Goal: Task Accomplishment & Management: Use online tool/utility

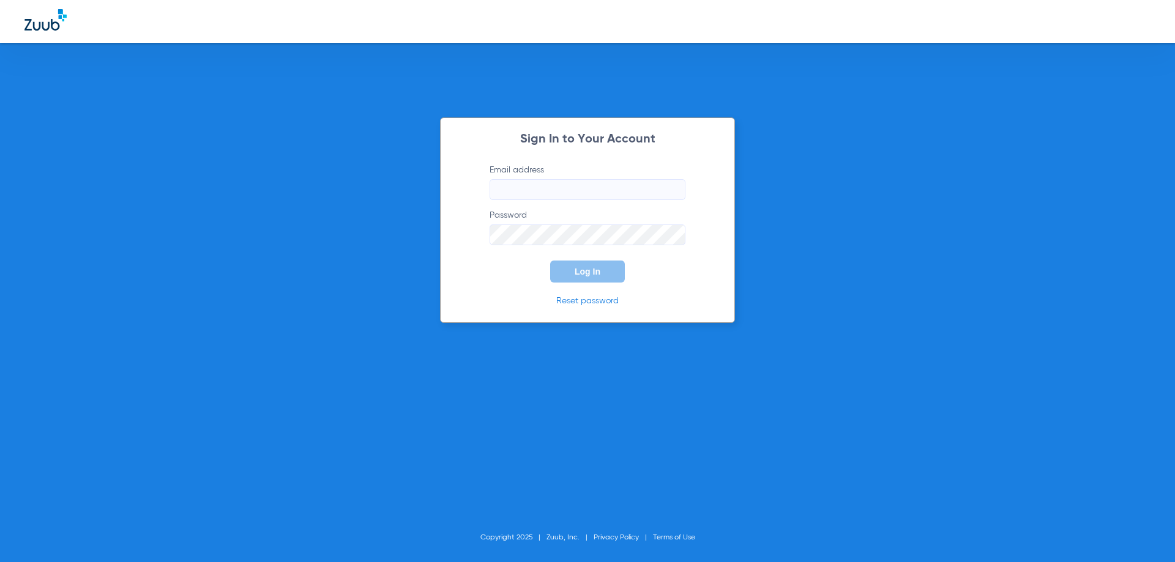
click at [553, 185] on input "Email address" at bounding box center [587, 189] width 196 height 21
type input "[EMAIL_ADDRESS][DOMAIN_NAME]"
click at [550, 261] on button "Log In" at bounding box center [587, 272] width 75 height 22
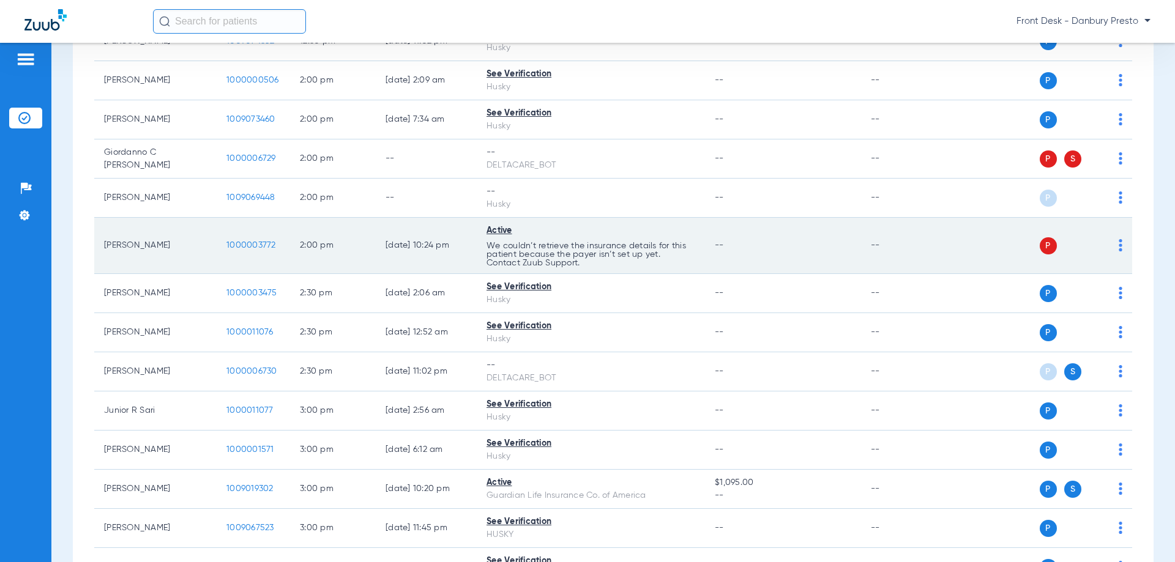
scroll to position [1407, 0]
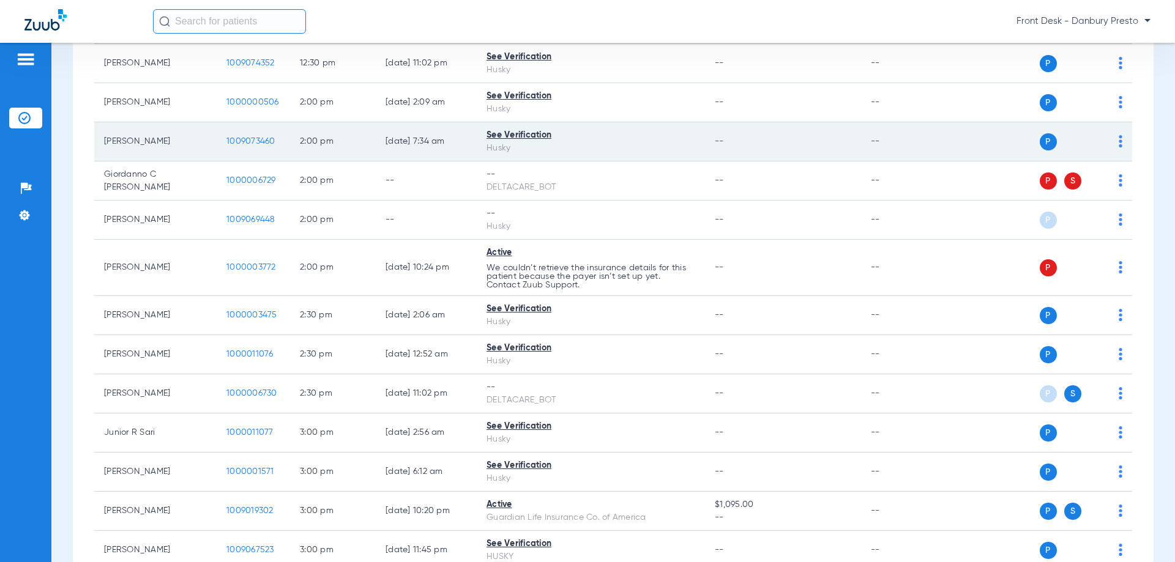
click at [1118, 143] on img at bounding box center [1120, 141] width 4 height 12
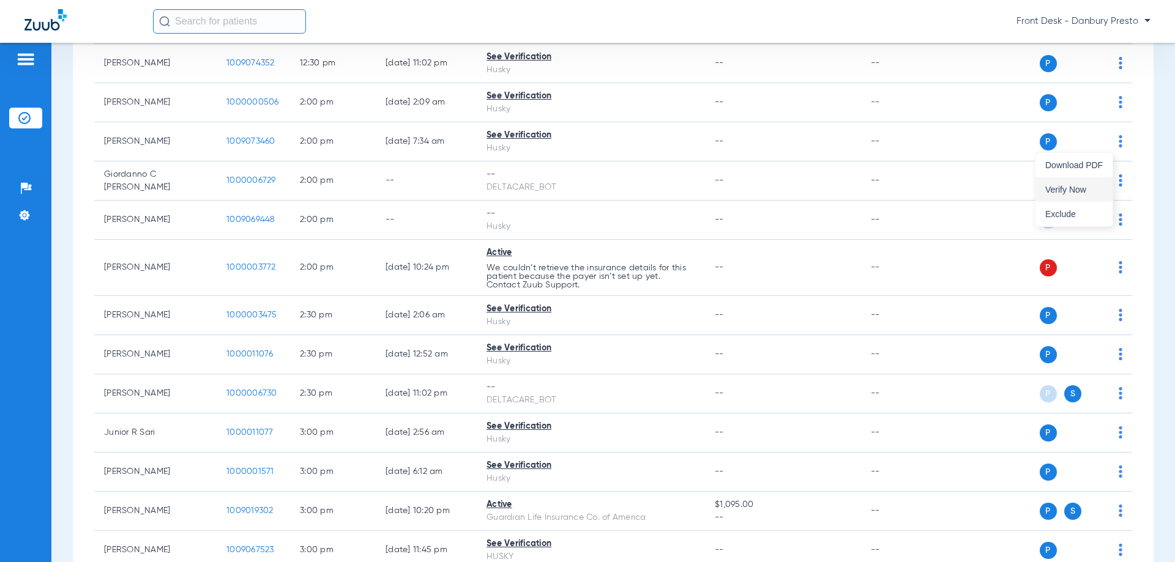
click at [1063, 191] on span "Verify Now" at bounding box center [1074, 189] width 58 height 9
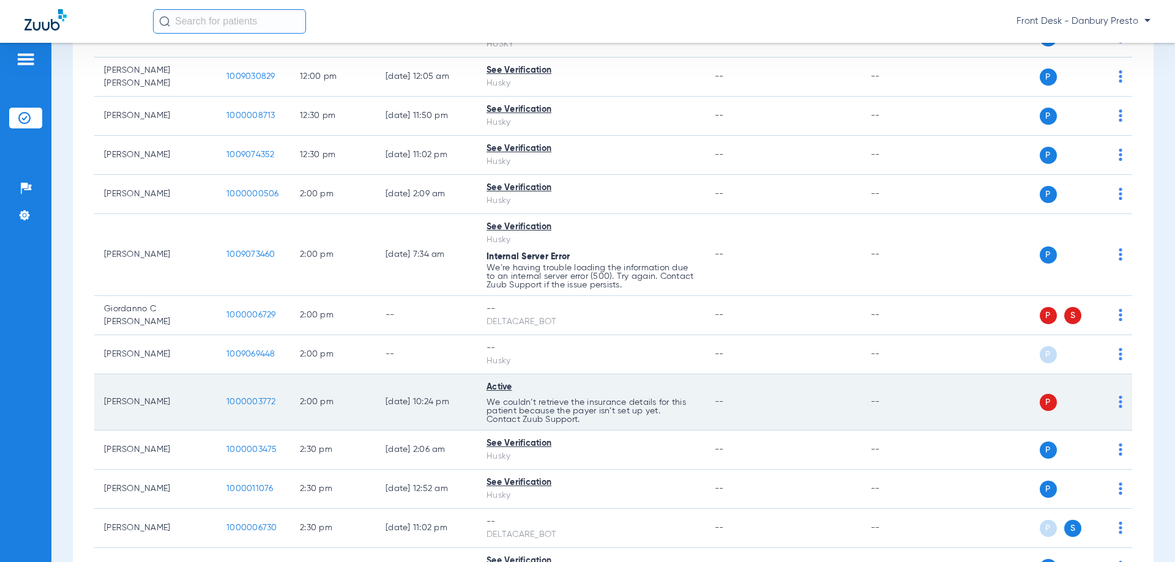
scroll to position [1346, 0]
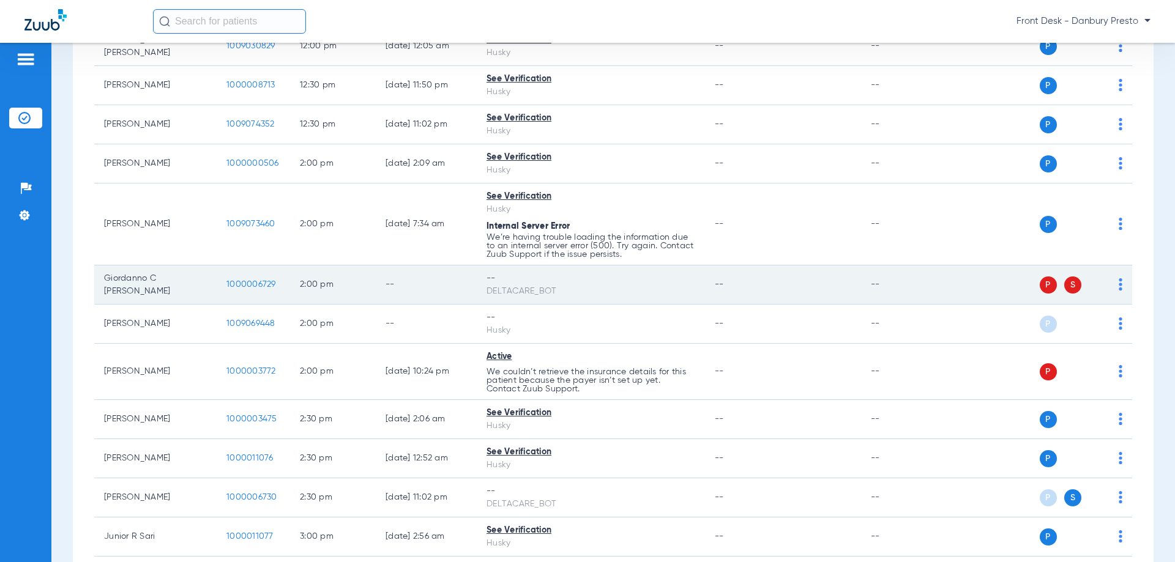
click at [1041, 288] on span "P" at bounding box center [1047, 285] width 17 height 17
click at [1072, 283] on div "P S" at bounding box center [1072, 285] width 67 height 17
click at [1064, 283] on span "S" at bounding box center [1072, 285] width 17 height 17
click at [1118, 284] on img at bounding box center [1120, 284] width 4 height 12
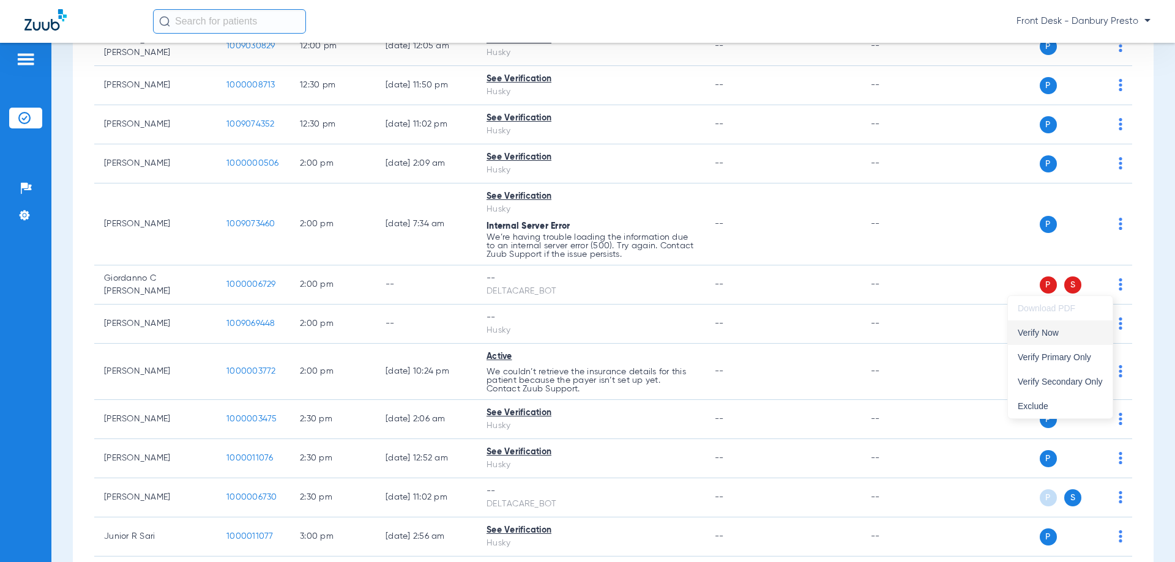
click at [1026, 334] on span "Verify Now" at bounding box center [1059, 333] width 85 height 9
